Goal: Information Seeking & Learning: Compare options

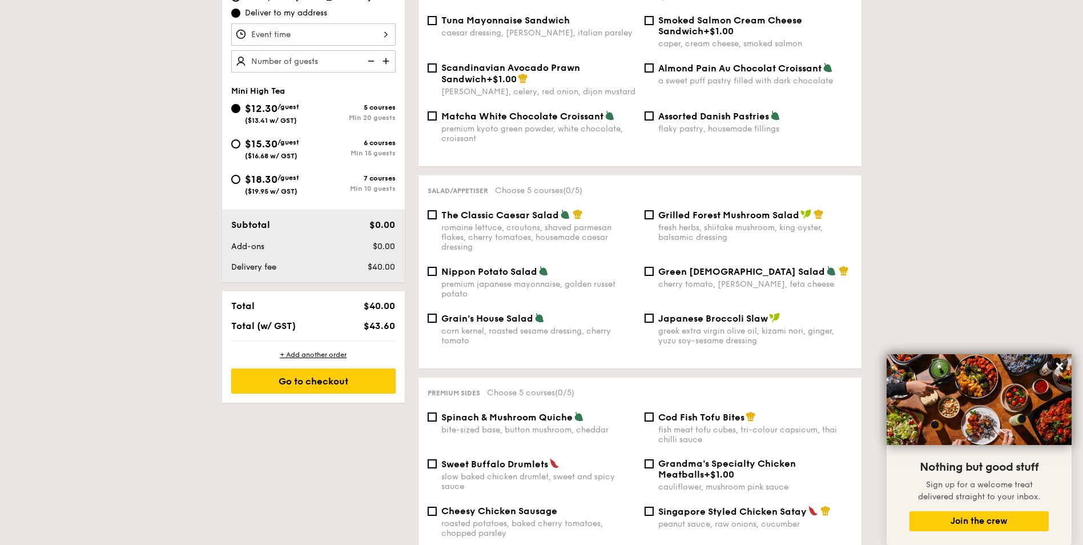
scroll to position [761, 0]
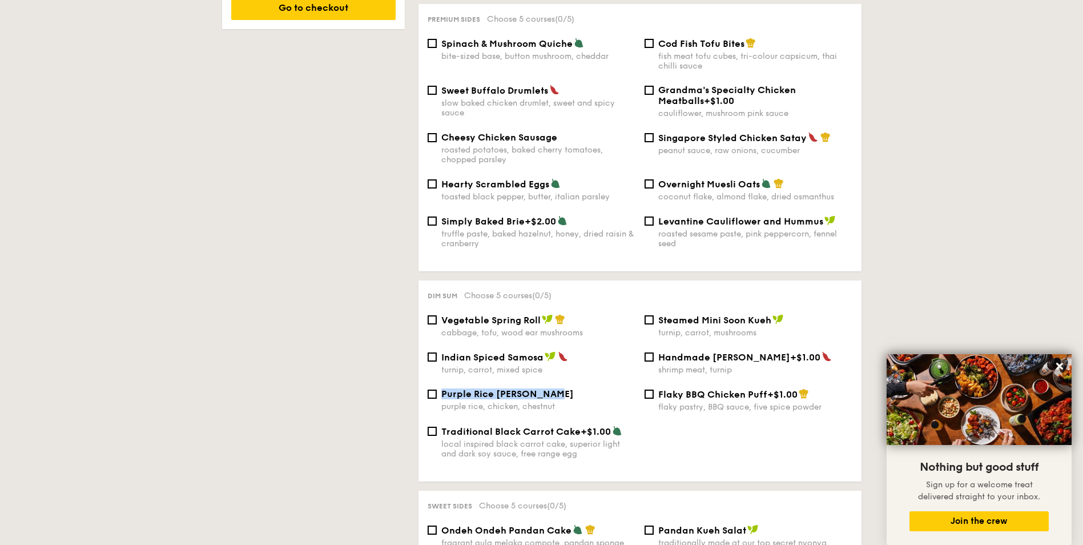
drag, startPoint x: 561, startPoint y: 382, endPoint x: 443, endPoint y: 383, distance: 117.6
click at [443, 388] on div "Purple Rice [PERSON_NAME]" at bounding box center [538, 393] width 194 height 11
copy span "Purple Rice [PERSON_NAME]"
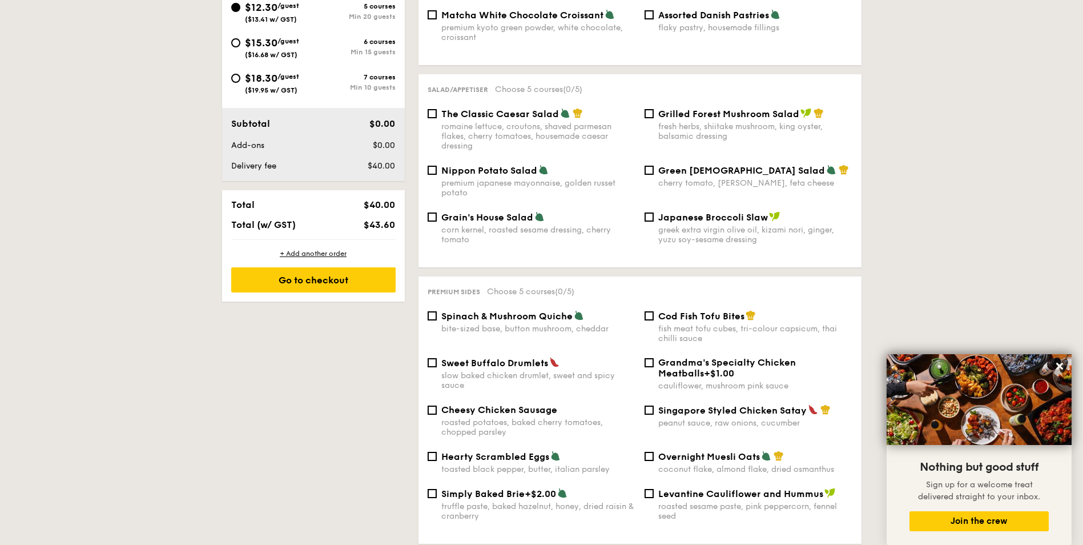
scroll to position [476, 0]
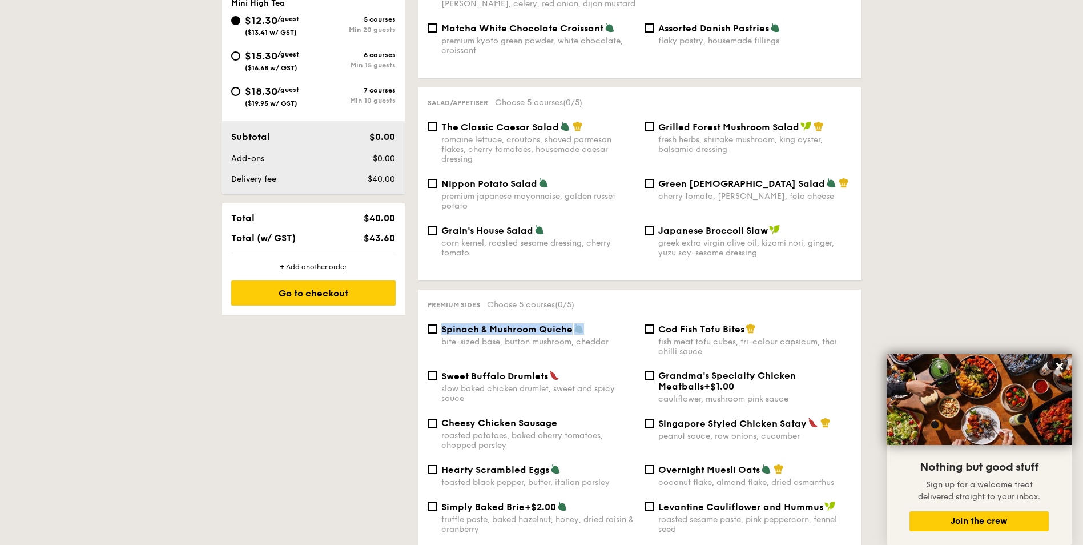
drag, startPoint x: 614, startPoint y: 316, endPoint x: 441, endPoint y: 320, distance: 172.5
click at [441, 323] on div "Spinach & Mushroom Quiche" at bounding box center [538, 328] width 194 height 11
copy span "Spinach & Mushroom Quiche"
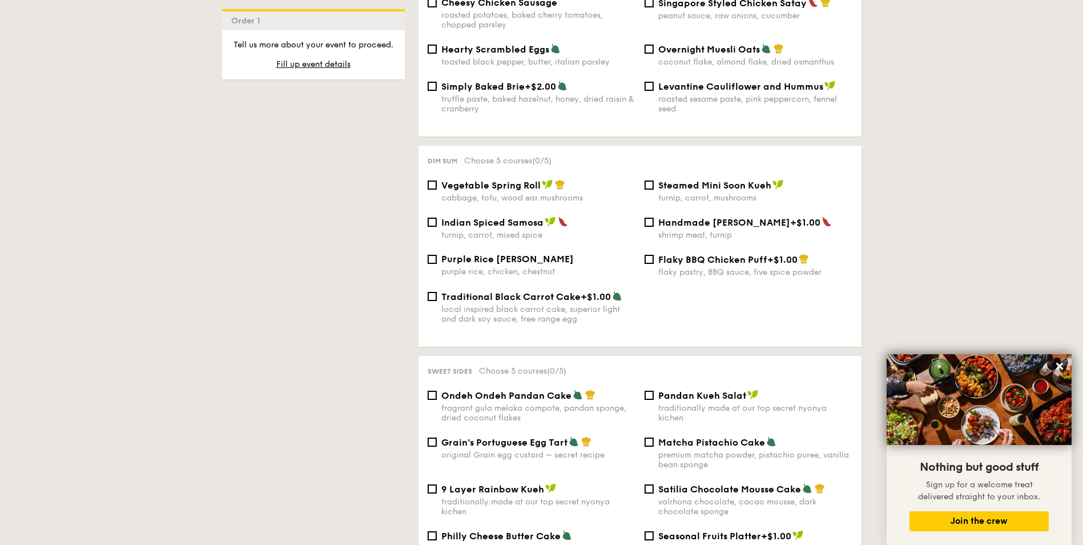
scroll to position [856, 0]
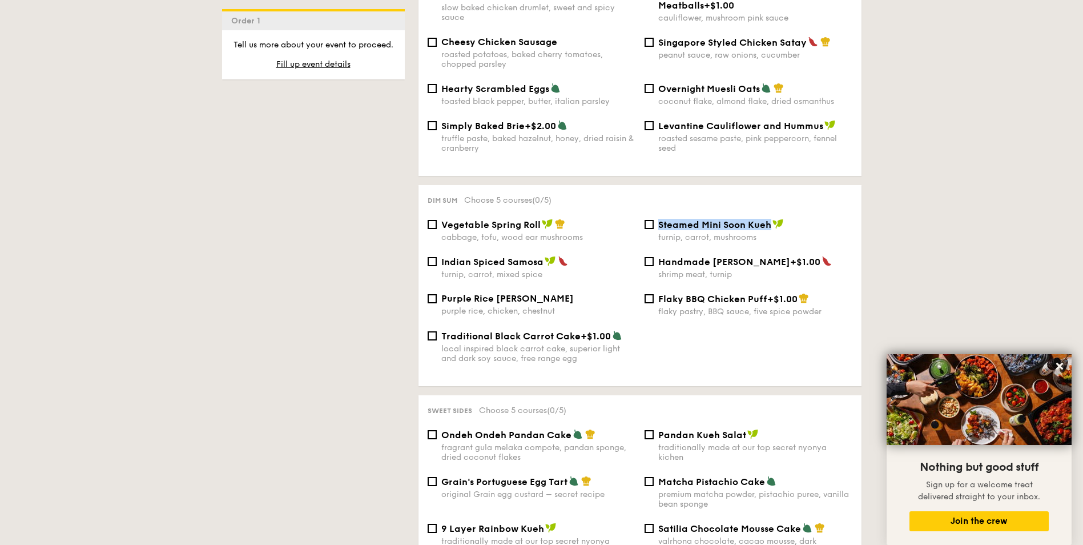
drag, startPoint x: 770, startPoint y: 214, endPoint x: 660, endPoint y: 218, distance: 110.2
click at [660, 219] on span "Steamed Mini Soon Kueh" at bounding box center [714, 224] width 113 height 11
copy span "Steamed Mini Soon Kueh"
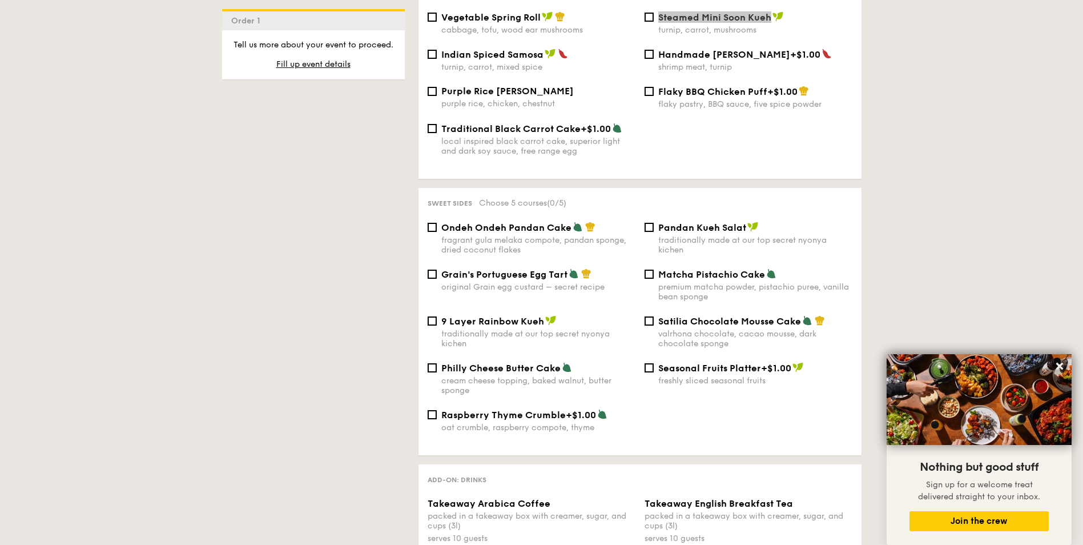
scroll to position [952, 0]
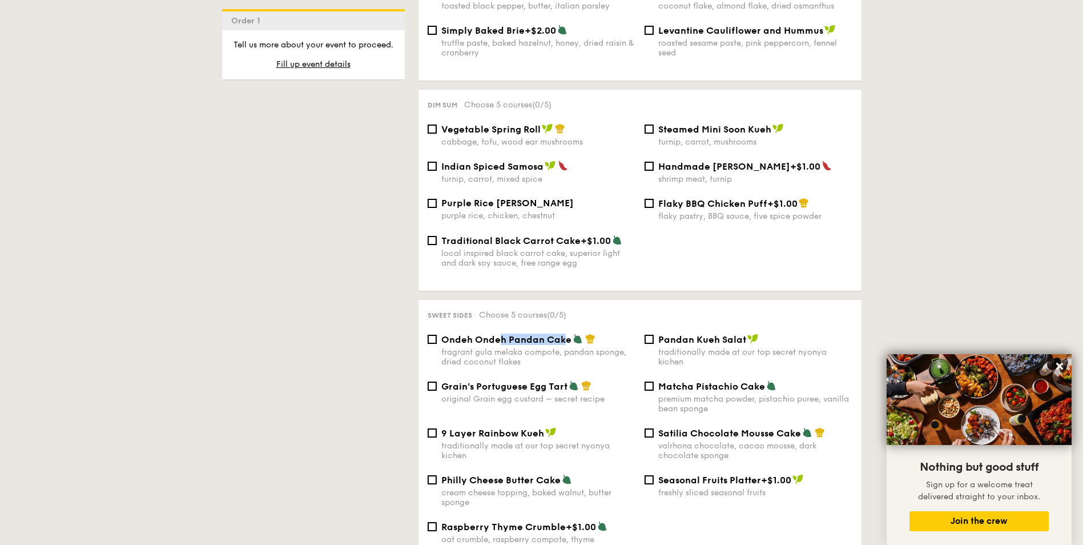
drag, startPoint x: 565, startPoint y: 332, endPoint x: 500, endPoint y: 333, distance: 65.7
click at [500, 334] on span "Ondeh Ondeh Pandan Cake" at bounding box center [506, 339] width 130 height 11
drag, startPoint x: 500, startPoint y: 333, endPoint x: 572, endPoint y: 329, distance: 72.7
click at [572, 333] on div "Ondeh Ondeh Pandan Cake" at bounding box center [538, 338] width 194 height 11
copy span "Ondeh Ondeh Pandan Cake"
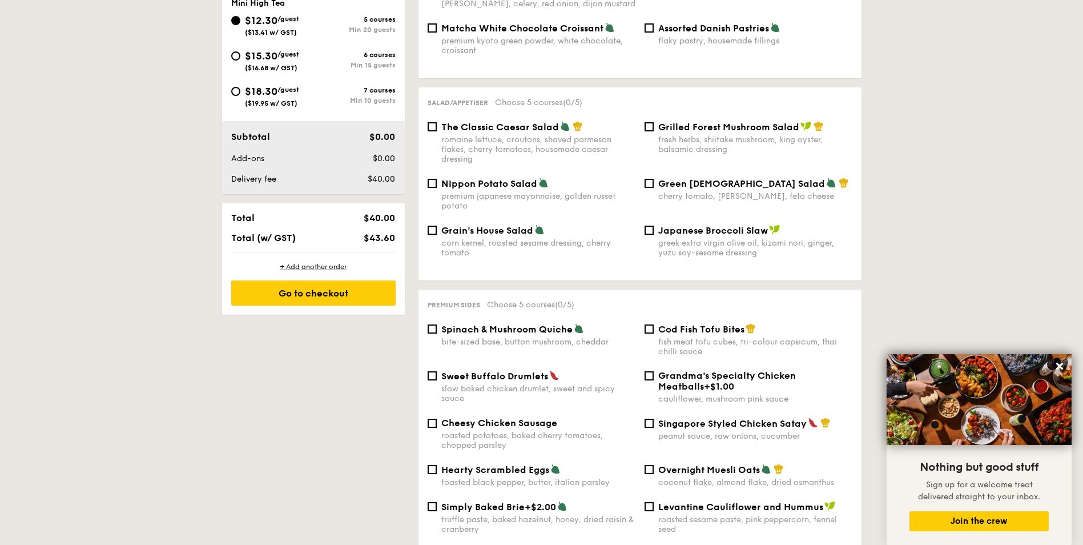
scroll to position [285, 0]
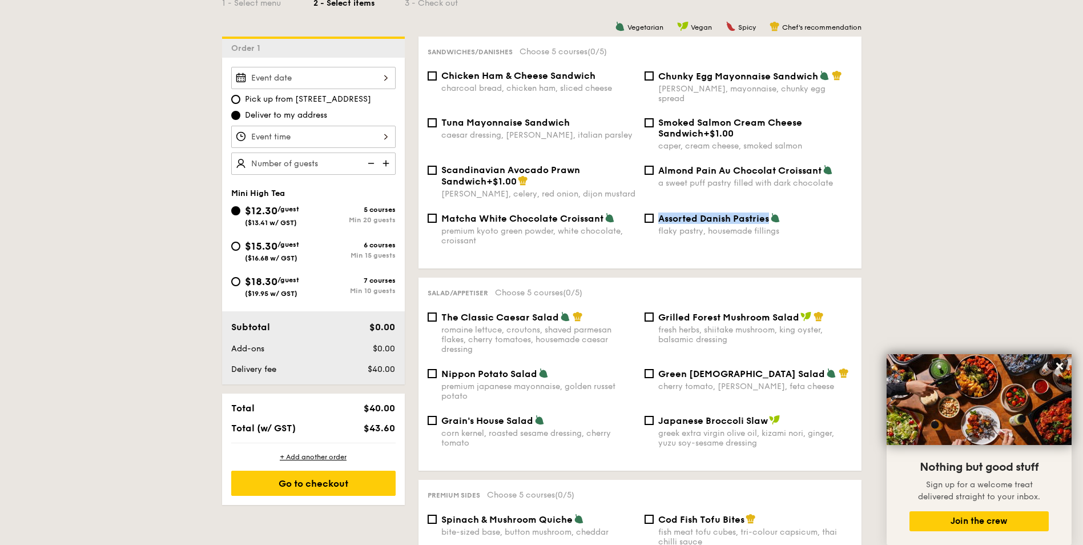
drag, startPoint x: 660, startPoint y: 210, endPoint x: 768, endPoint y: 214, distance: 108.5
click at [768, 214] on span "Assorted Danish Pastries" at bounding box center [713, 218] width 111 height 11
copy span "Assorted Danish Pastries"
